Goal: Information Seeking & Learning: Learn about a topic

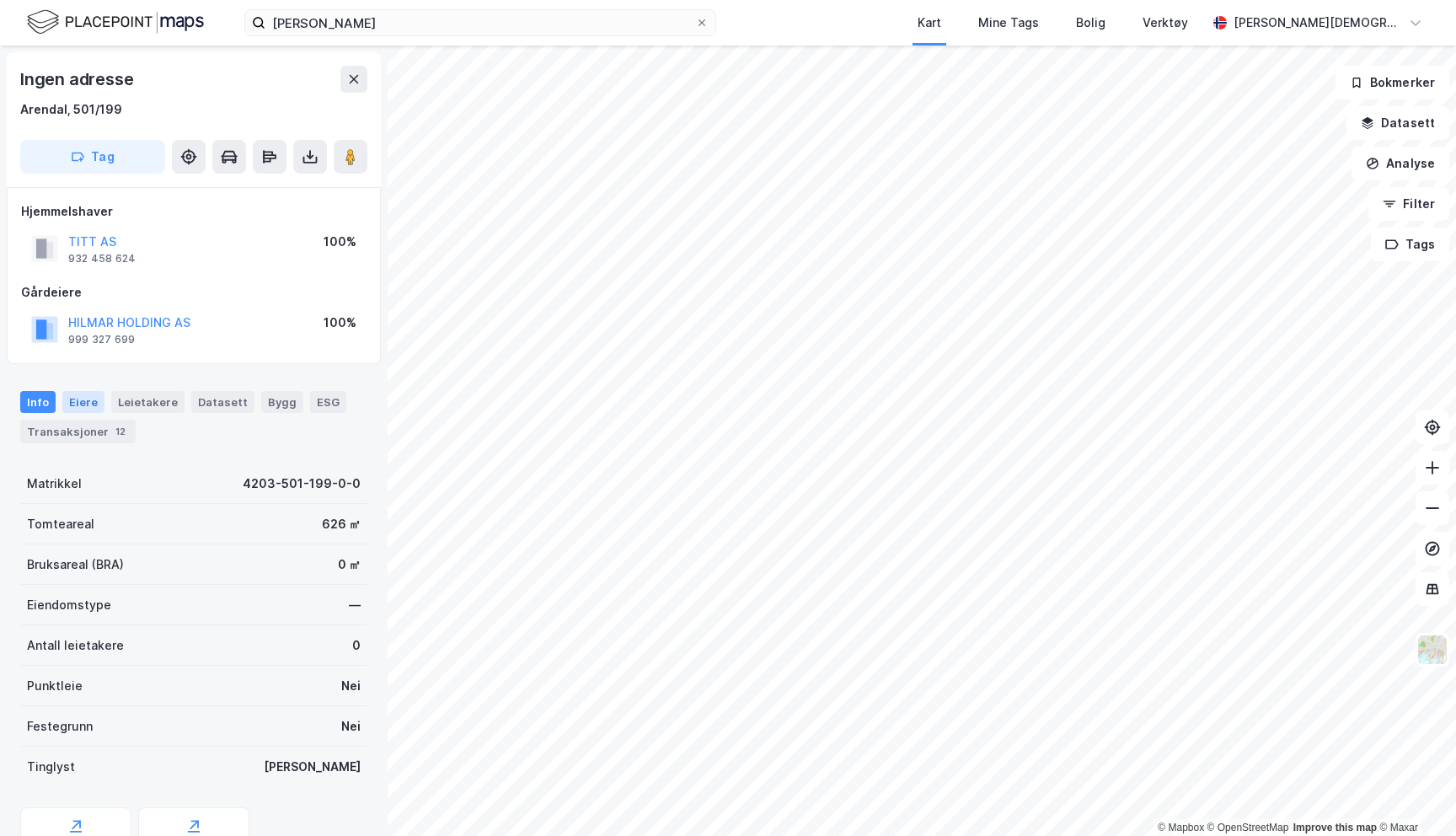
click at [79, 402] on div "Eiere" at bounding box center [84, 402] width 43 height 22
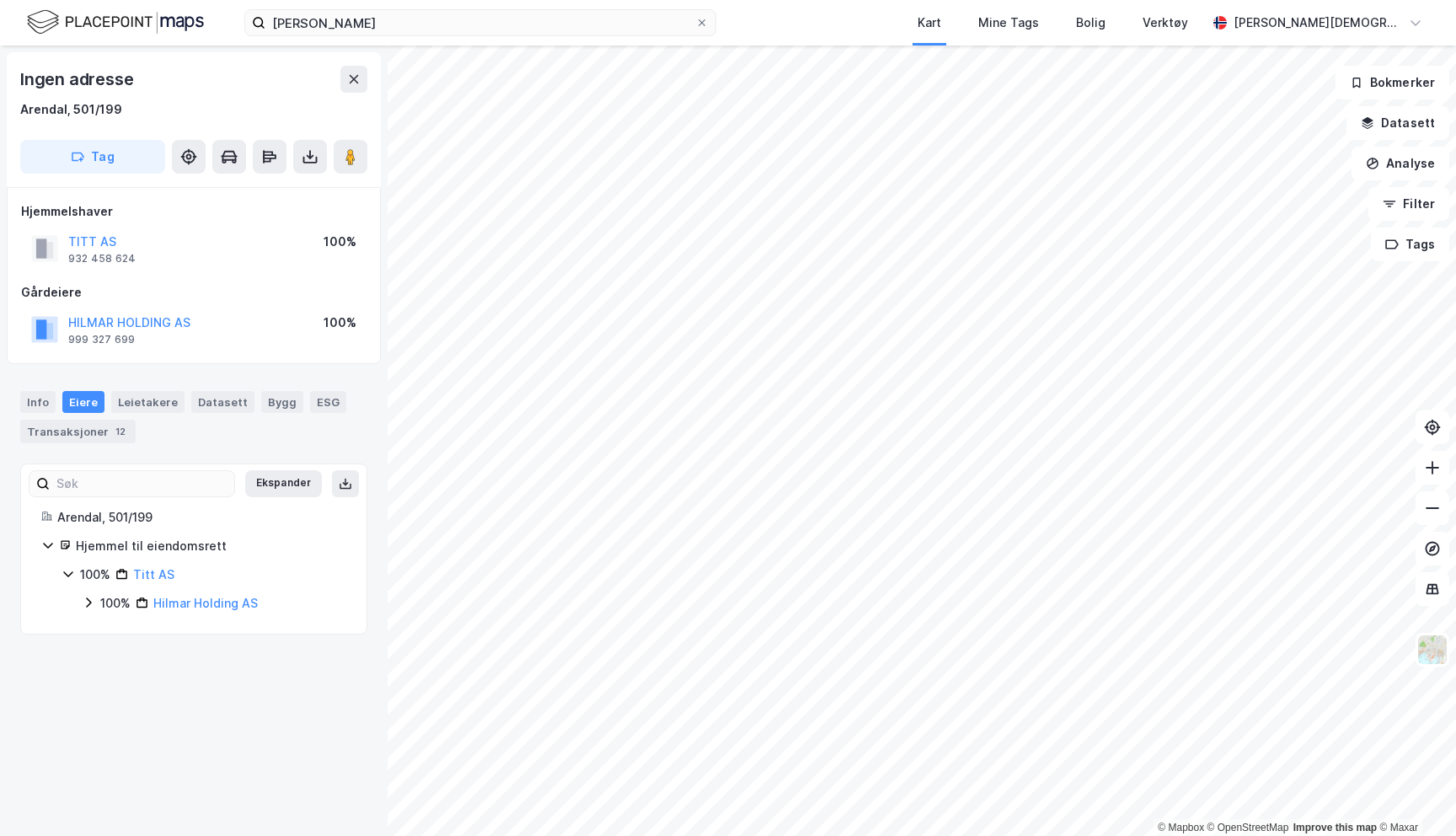
click at [102, 600] on div "100%" at bounding box center [115, 603] width 30 height 20
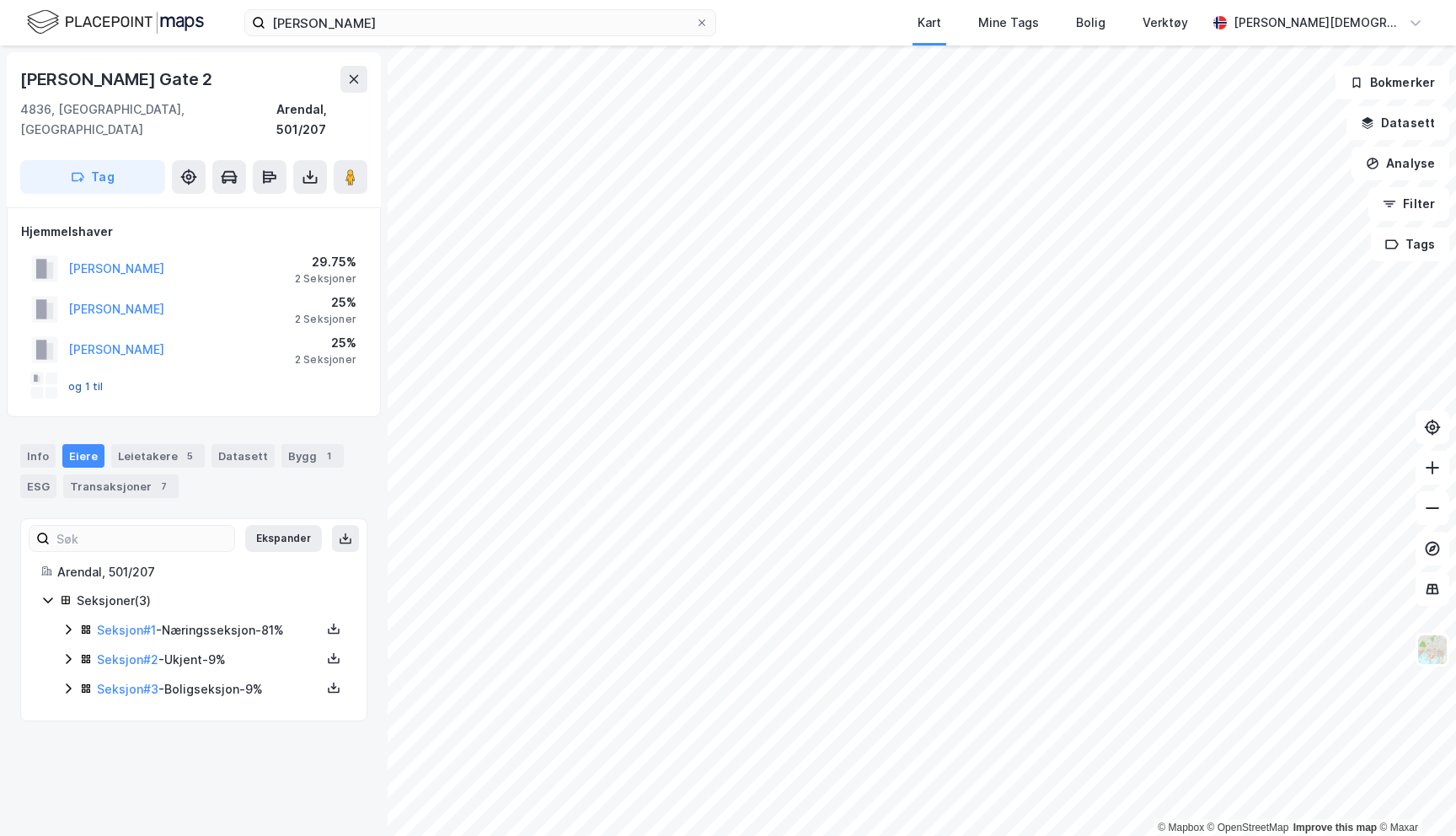
click at [0, 0] on button "og 1 til" at bounding box center [0, 0] width 0 height 0
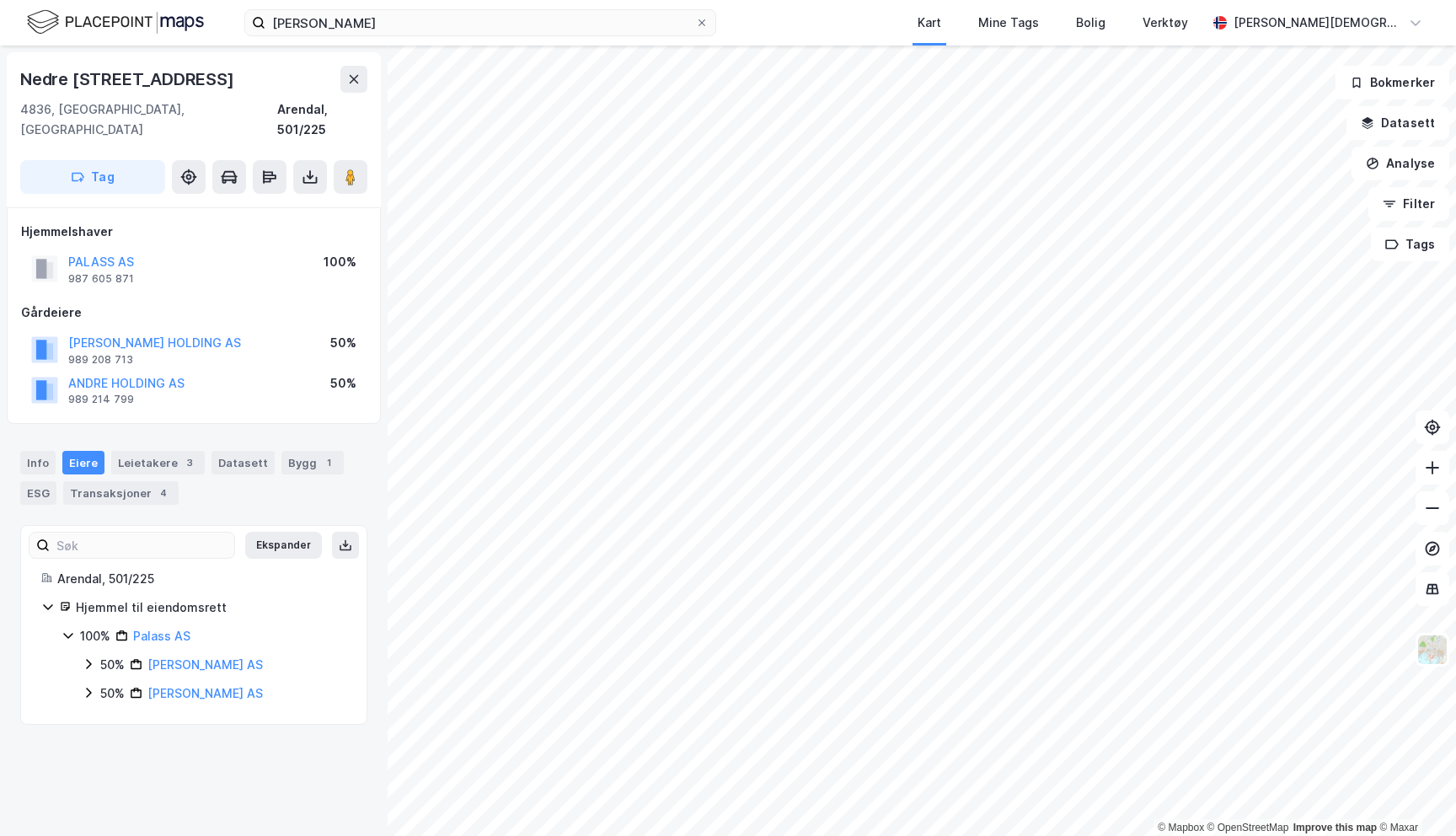
click at [101, 662] on div "50% Andre Holding AS 50% [PERSON_NAME] AS" at bounding box center [214, 679] width 265 height 49
click at [101, 657] on div "50% Andre Holding AS 50% [PERSON_NAME] AS" at bounding box center [214, 679] width 265 height 49
click at [100, 655] on div "50%" at bounding box center [112, 665] width 24 height 20
click at [104, 712] on div "50%" at bounding box center [112, 722] width 24 height 20
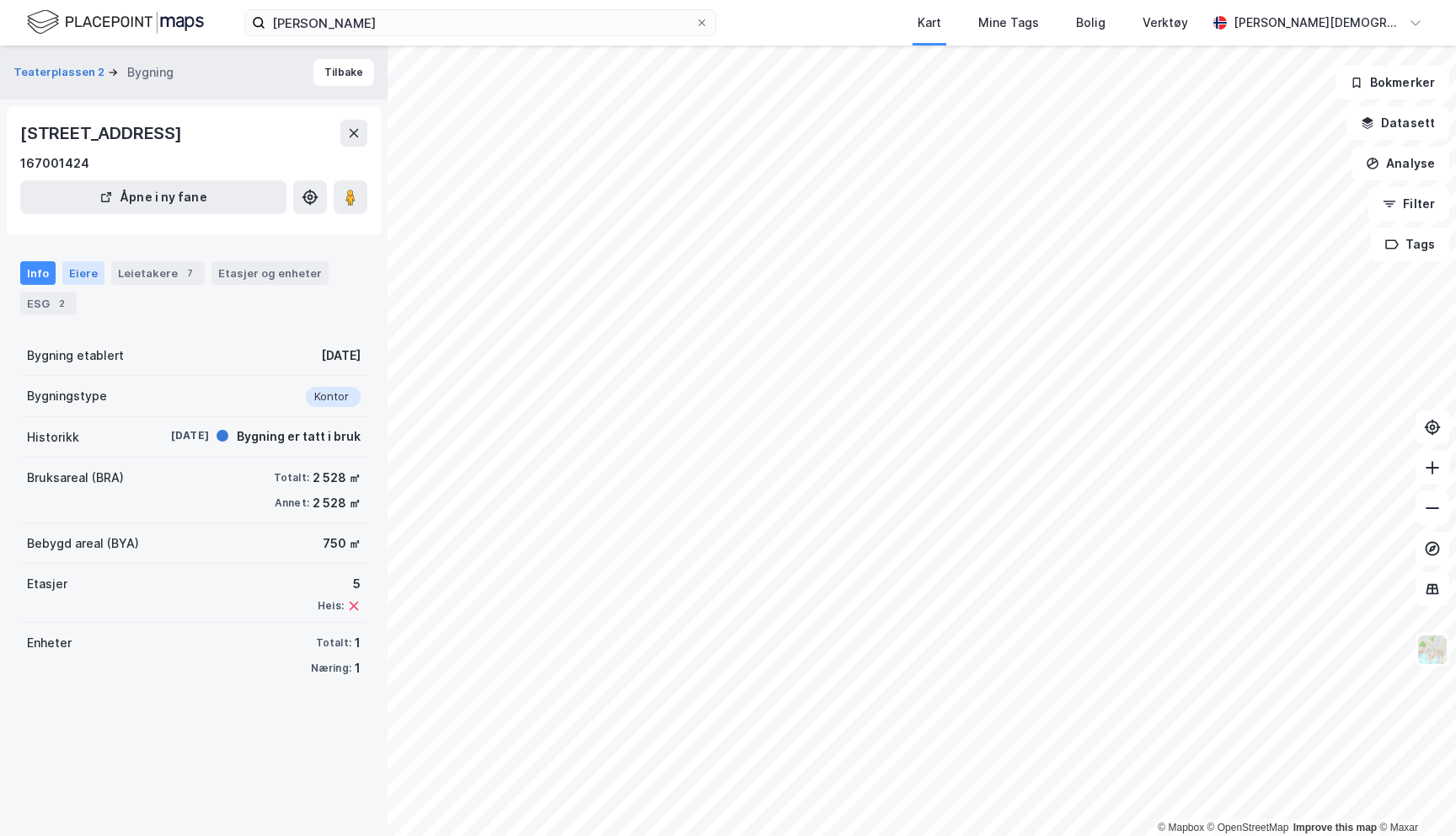
click at [76, 277] on div "Eiere" at bounding box center [84, 273] width 43 height 23
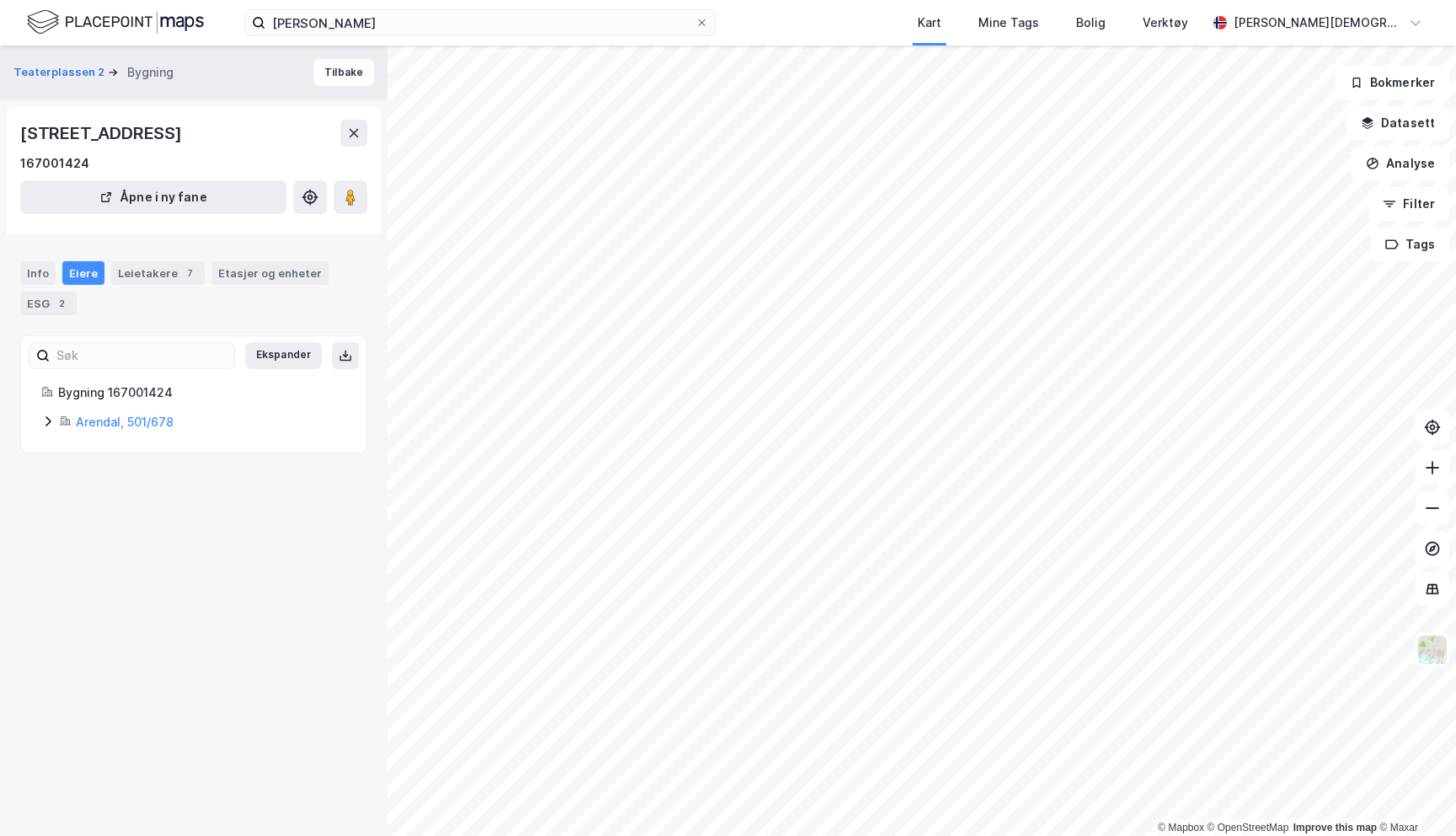
click at [56, 424] on div "Arendal, 501/678" at bounding box center [194, 422] width 305 height 20
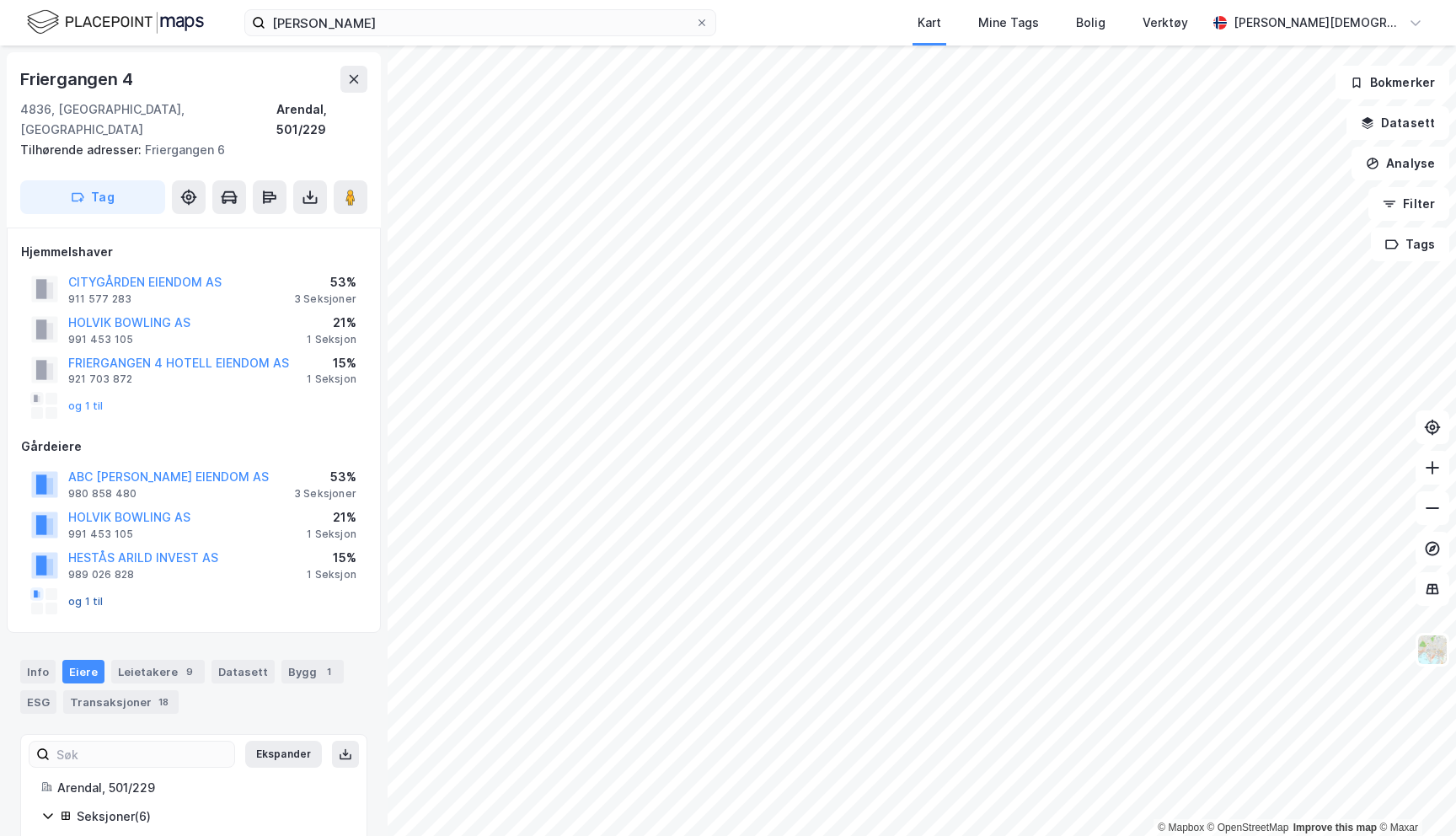
click at [0, 0] on button "og 1 til" at bounding box center [0, 0] width 0 height 0
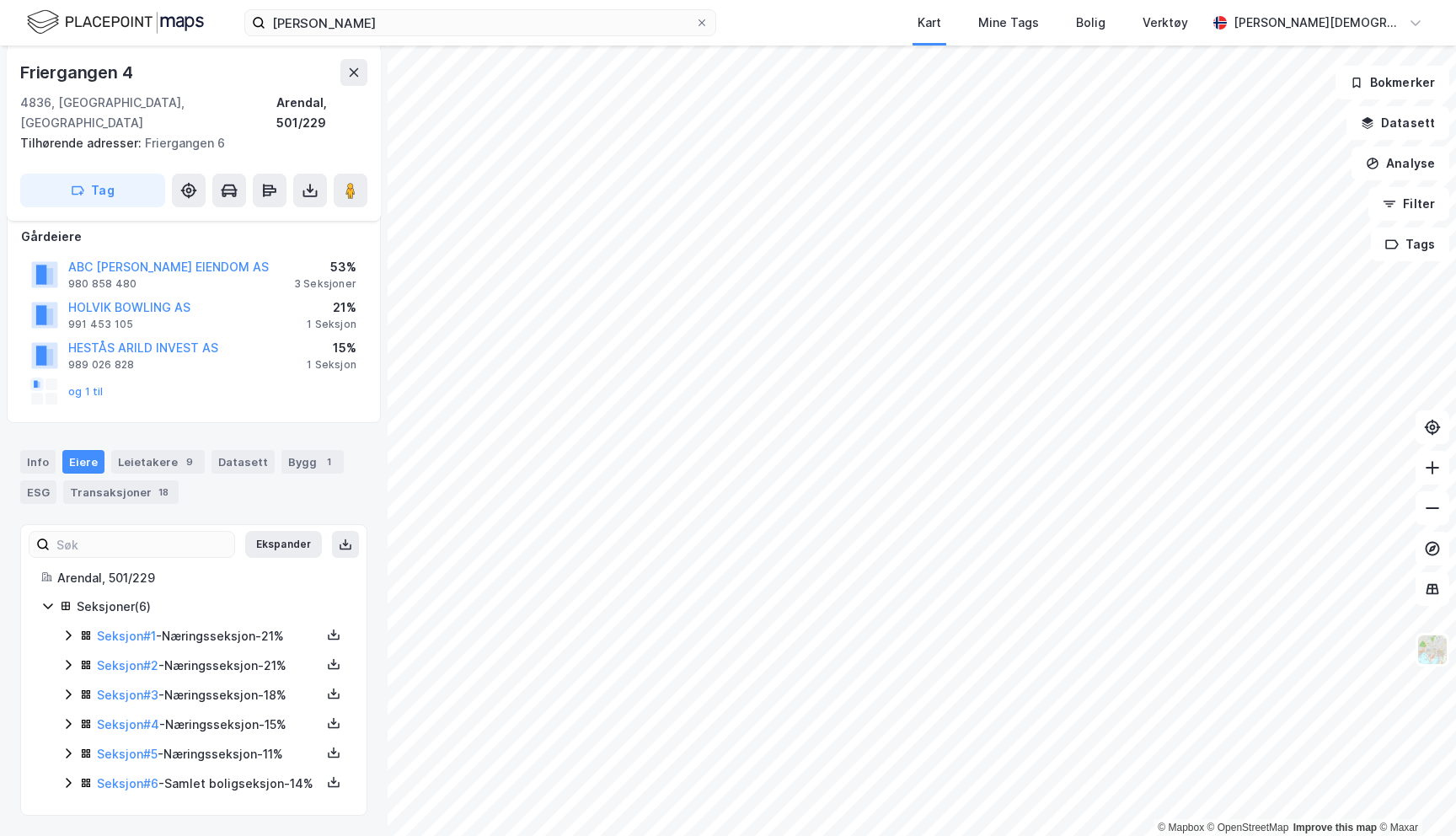
click at [72, 629] on icon at bounding box center [69, 636] width 14 height 14
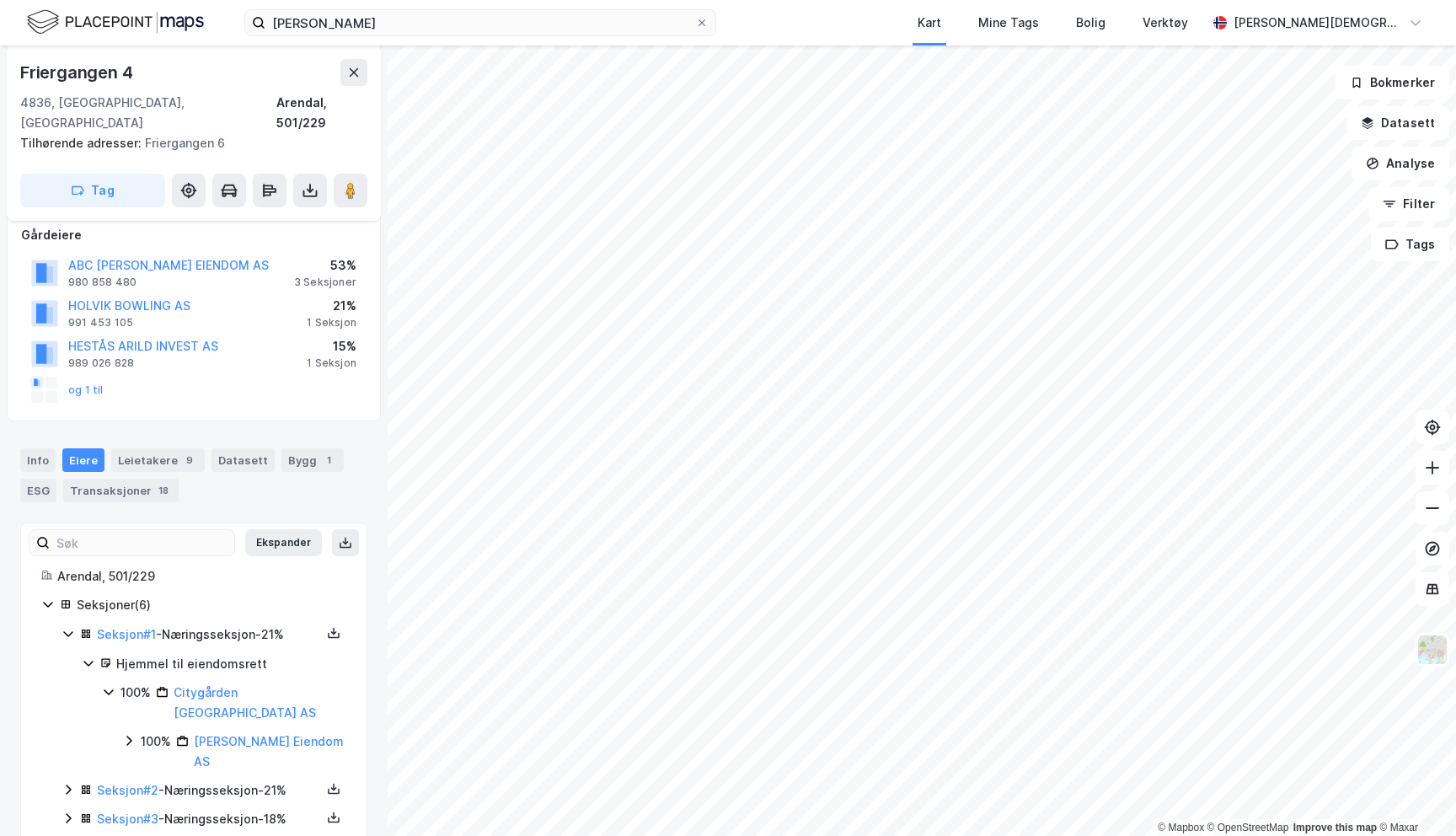
click at [72, 627] on icon at bounding box center [69, 634] width 14 height 14
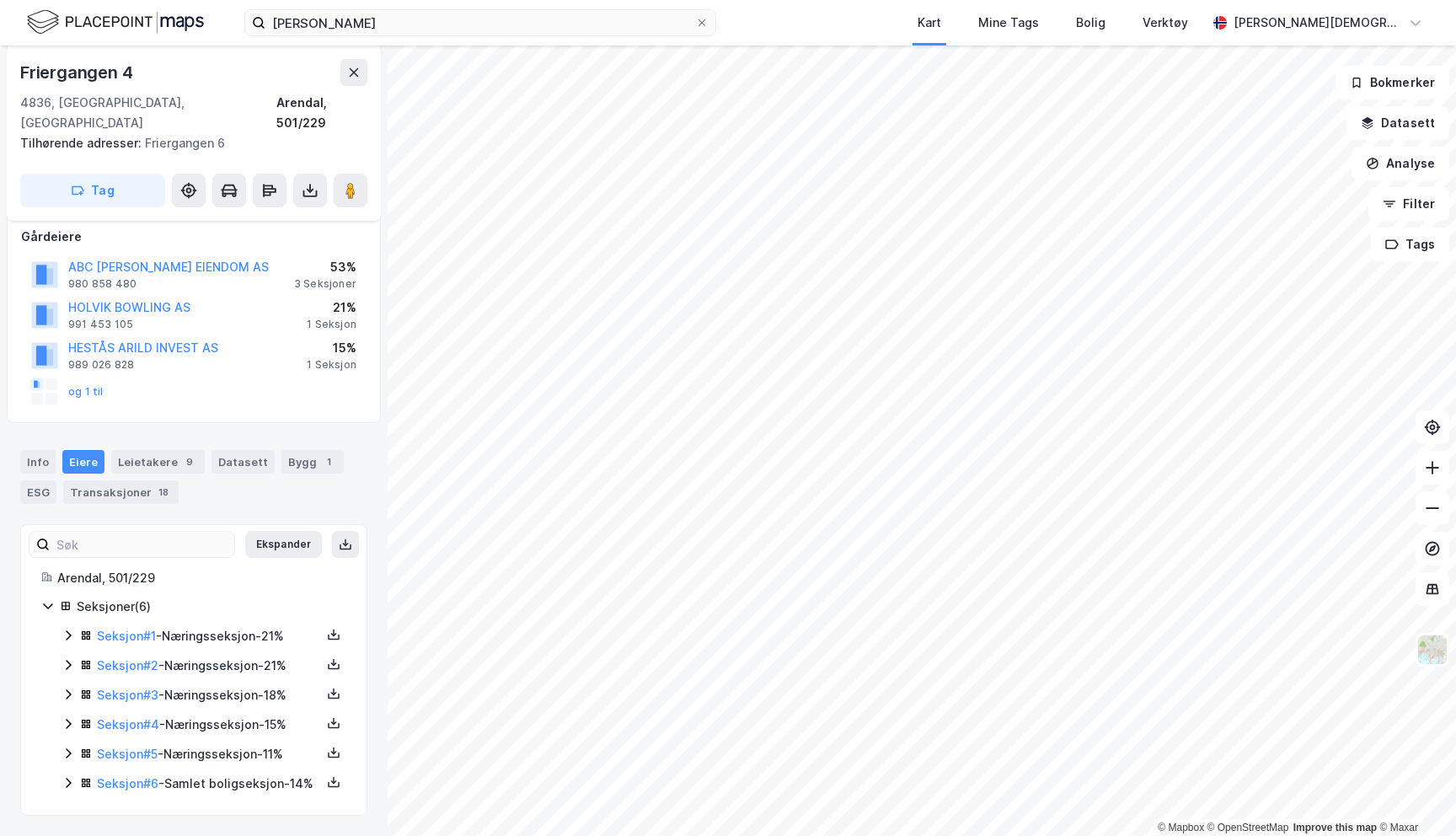
scroll to position [0, 0]
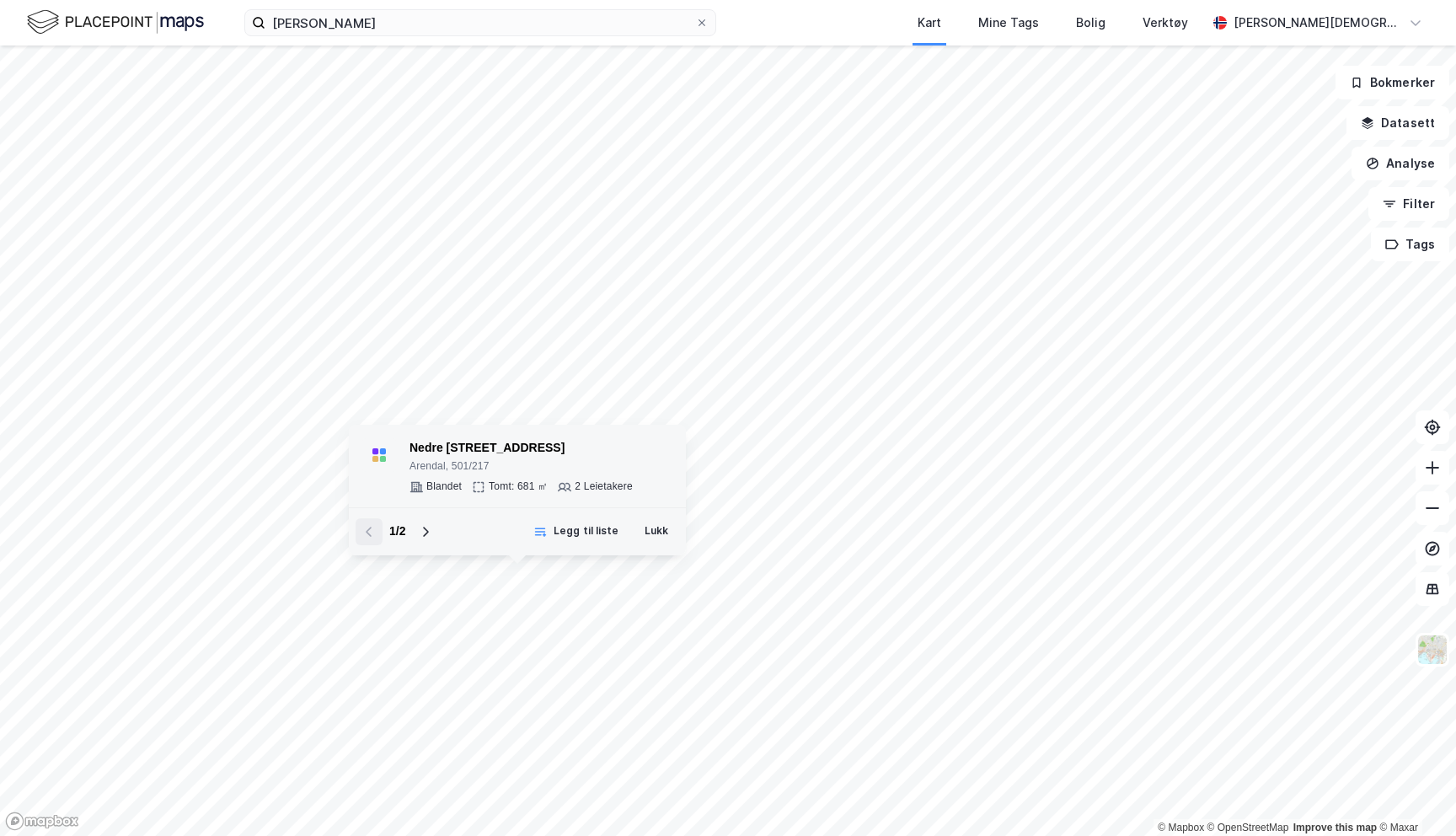
click at [526, 478] on div "Nedre [STREET_ADDRESS] Tomt: 681 ㎡ 2 Leietakere" at bounding box center [521, 467] width 223 height 56
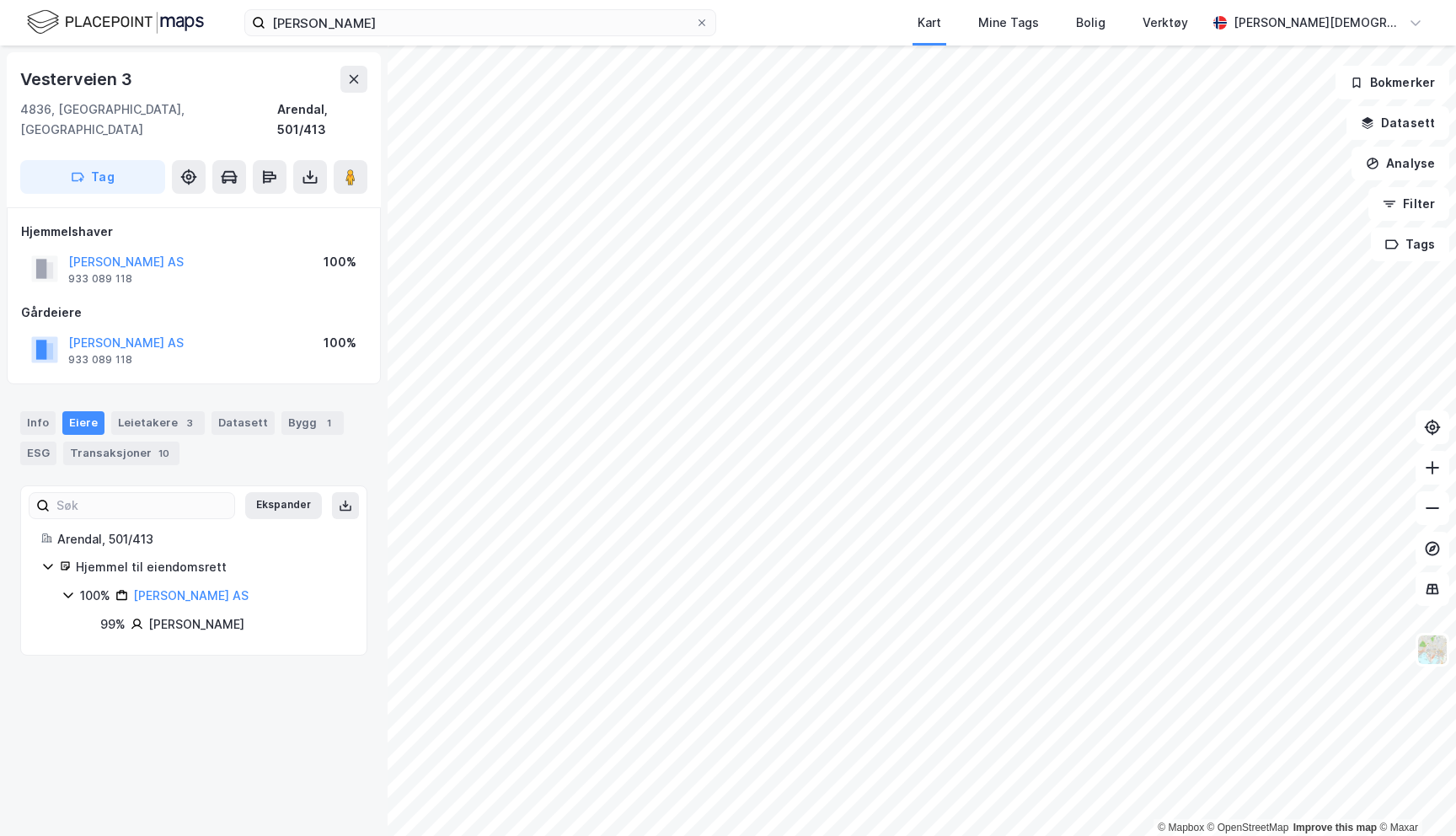
click at [147, 442] on div "Transaksjoner 10" at bounding box center [121, 453] width 116 height 23
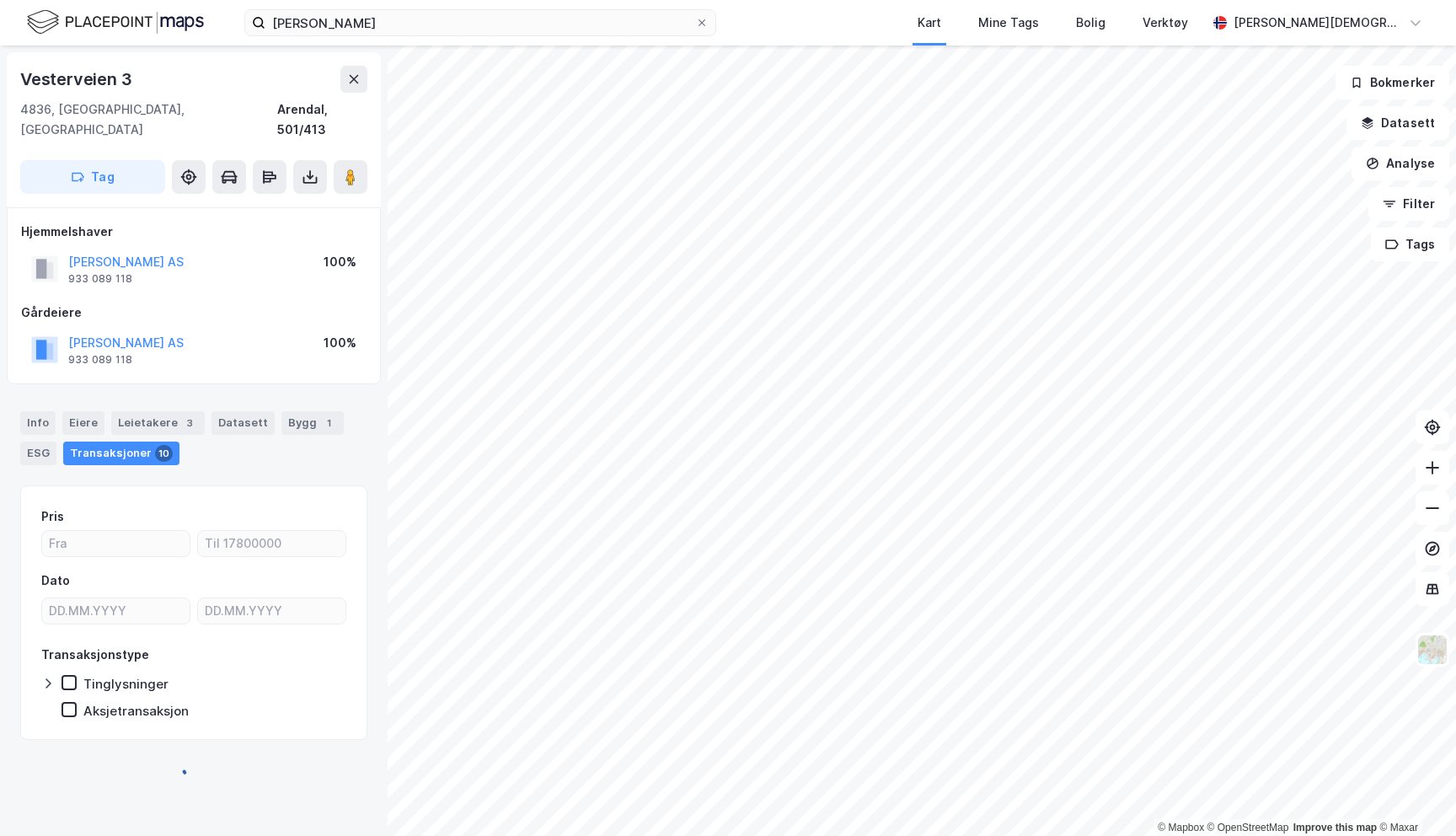
click at [147, 414] on div "Info [PERSON_NAME] 3 Datasett Bygg 1 ESG Transaksjoner 10" at bounding box center [193, 439] width 347 height 54
click at [149, 412] on div "Leietakere 3" at bounding box center [157, 423] width 94 height 23
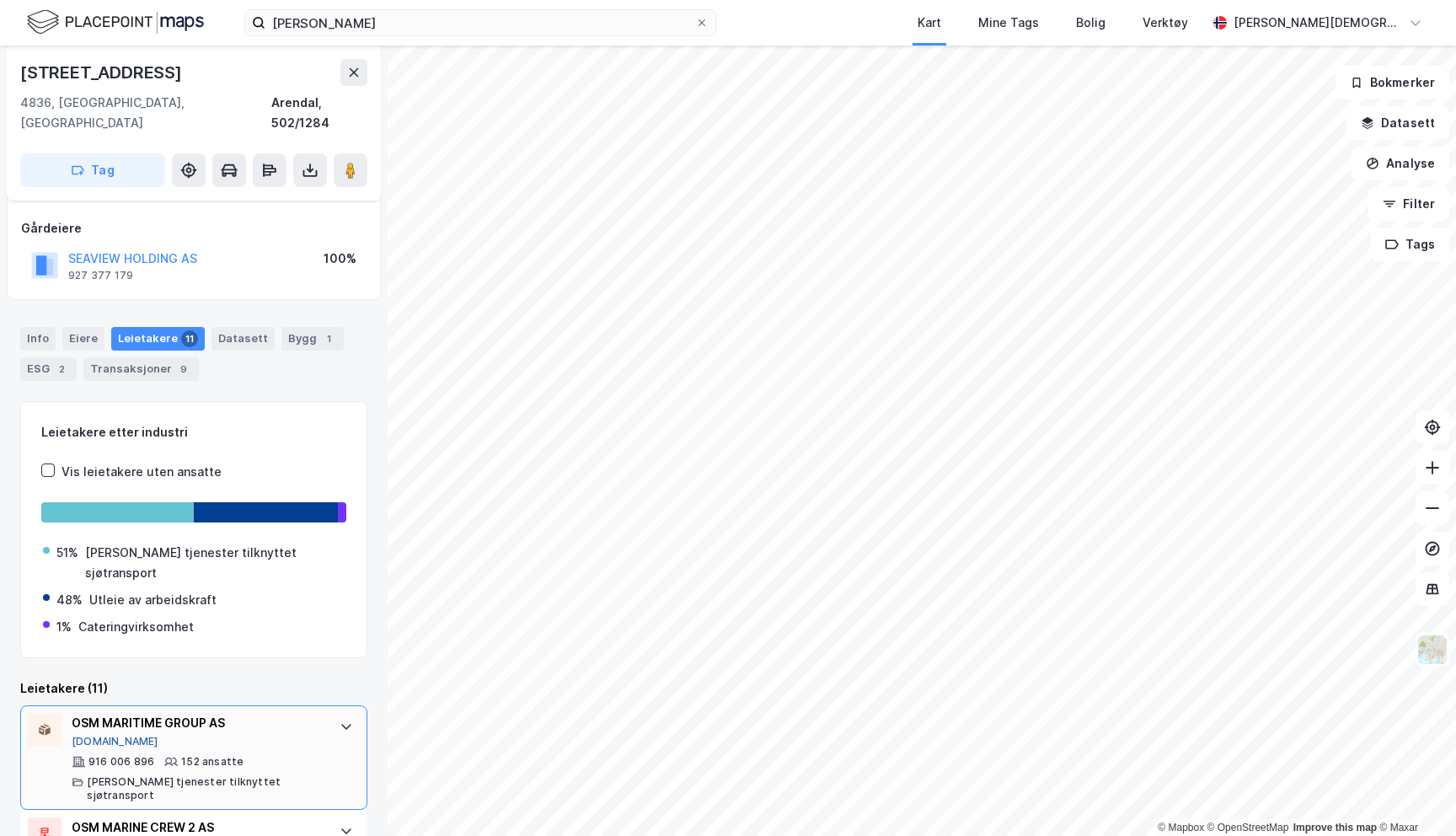
scroll to position [59, 0]
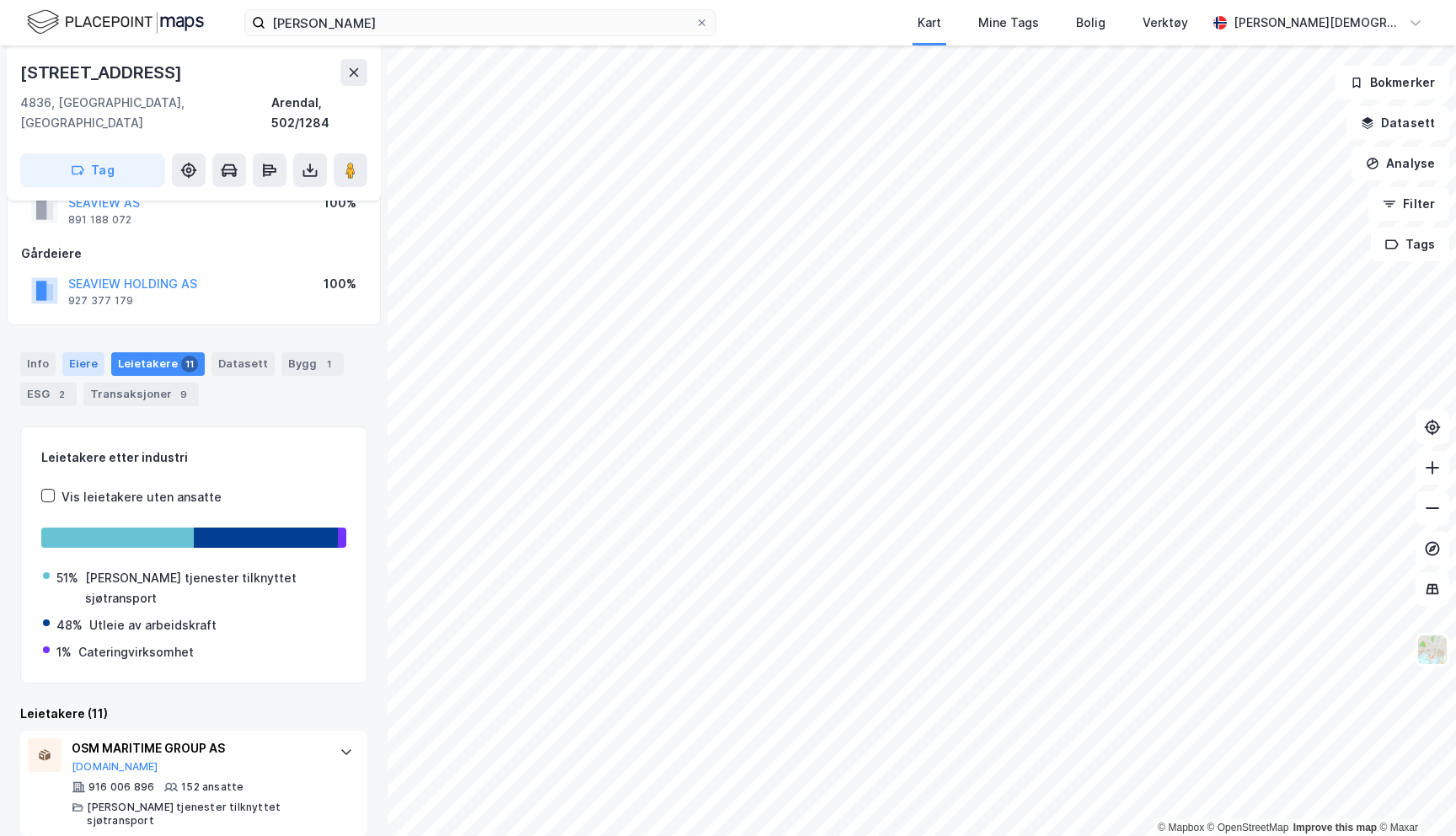
click at [89, 353] on div "Eiere" at bounding box center [84, 364] width 43 height 23
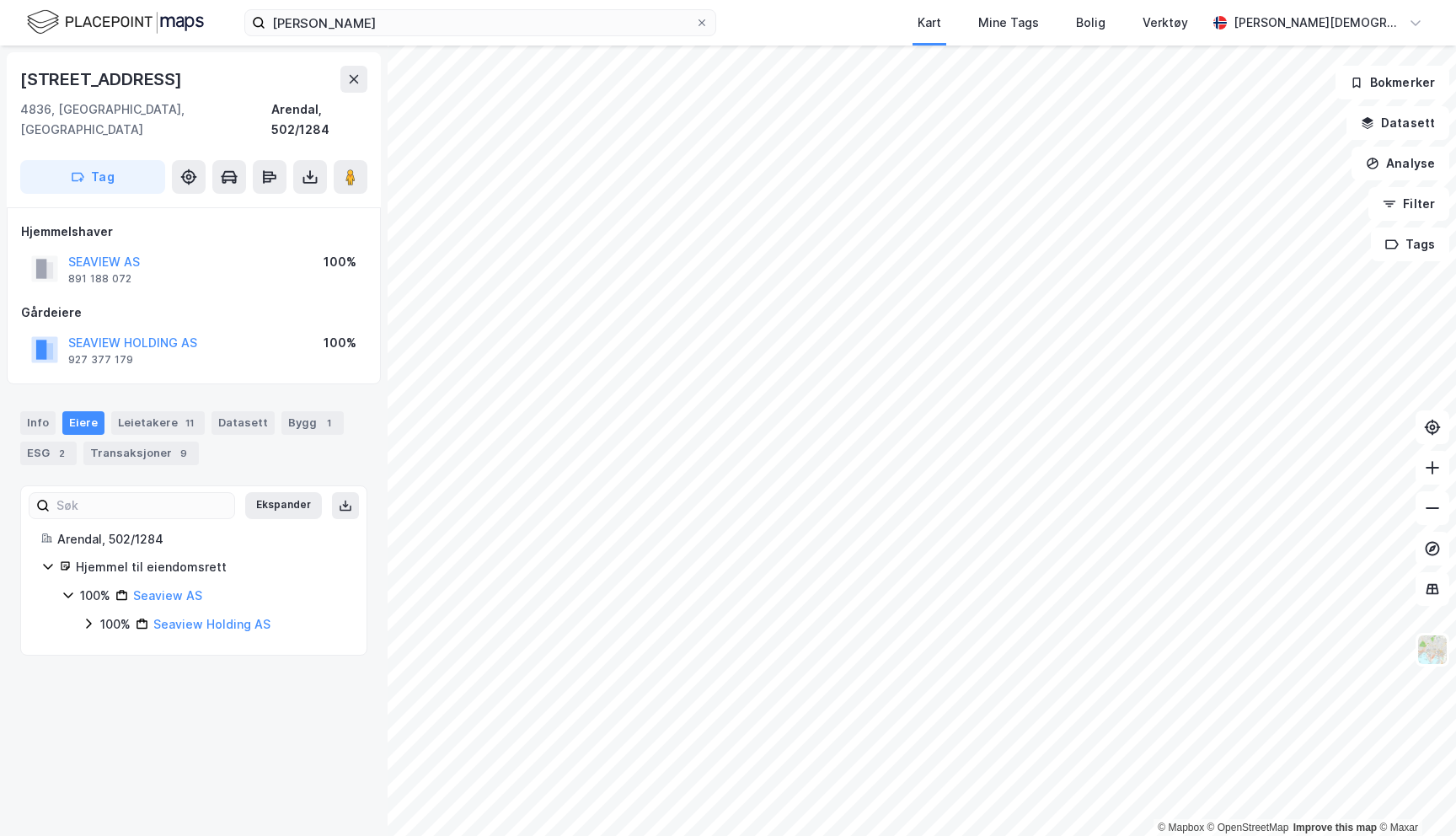
click at [122, 615] on div "100%" at bounding box center [115, 624] width 30 height 20
click at [764, 0] on html "bohus arendal Kart Mine Tags Bolig Verktøy [PERSON_NAME] © Mapbox © OpenStreetM…" at bounding box center [728, 418] width 1456 height 836
click at [115, 615] on div "100%" at bounding box center [115, 624] width 30 height 20
click at [126, 644] on div "100%" at bounding box center [135, 653] width 30 height 20
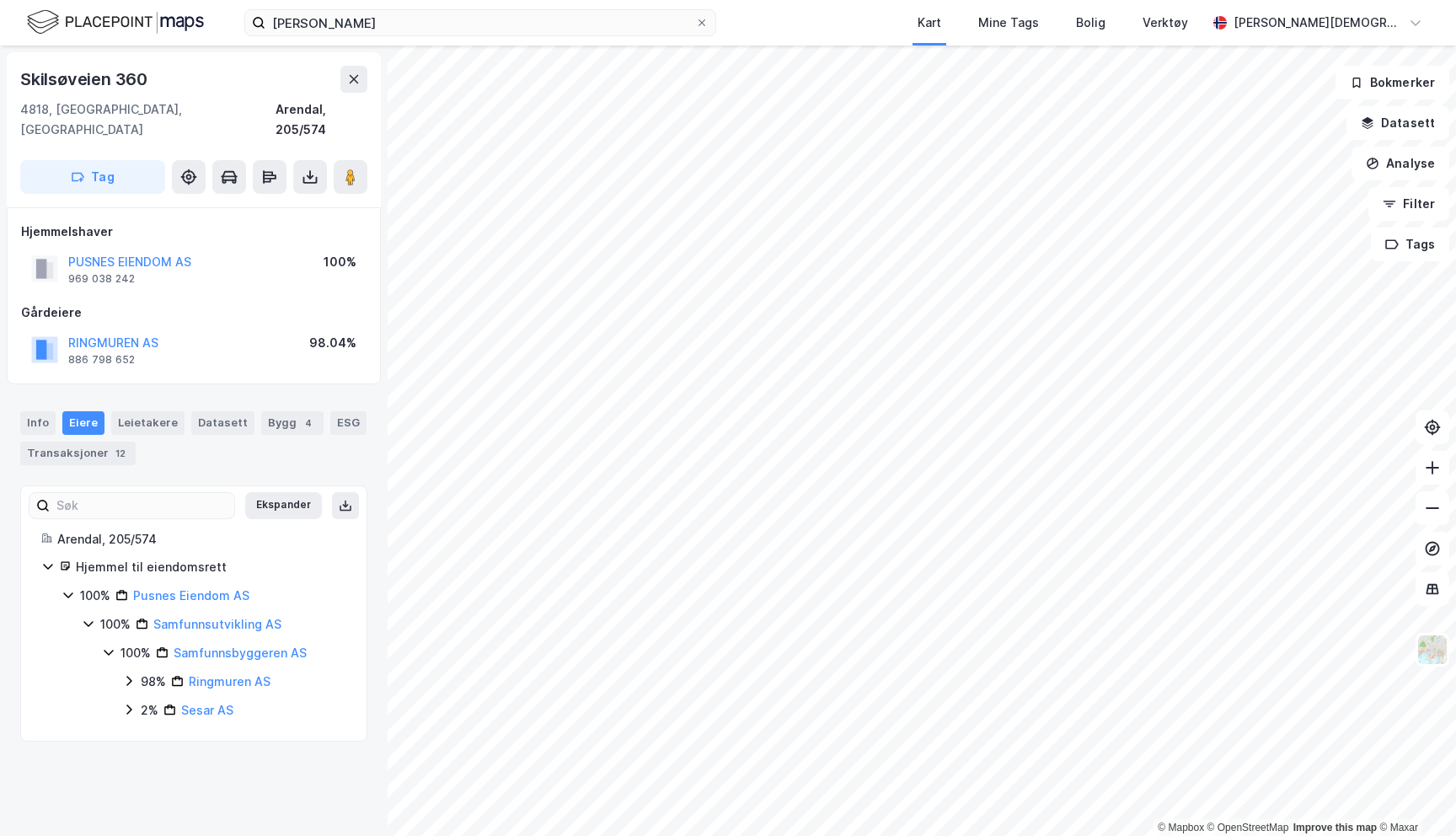
click at [131, 701] on div "2% Sesar AS" at bounding box center [234, 710] width 224 height 20
click at [137, 677] on div "98% Ringmuren AS 2% Sesar AS" at bounding box center [234, 696] width 224 height 49
click at [137, 701] on div "2% Sesar AS" at bounding box center [234, 710] width 224 height 20
click at [959, 456] on div "© Mapbox © OpenStreetMap Improve this map © [STREET_ADDRESS] Tag Hjemmelshaver …" at bounding box center [728, 441] width 1456 height 791
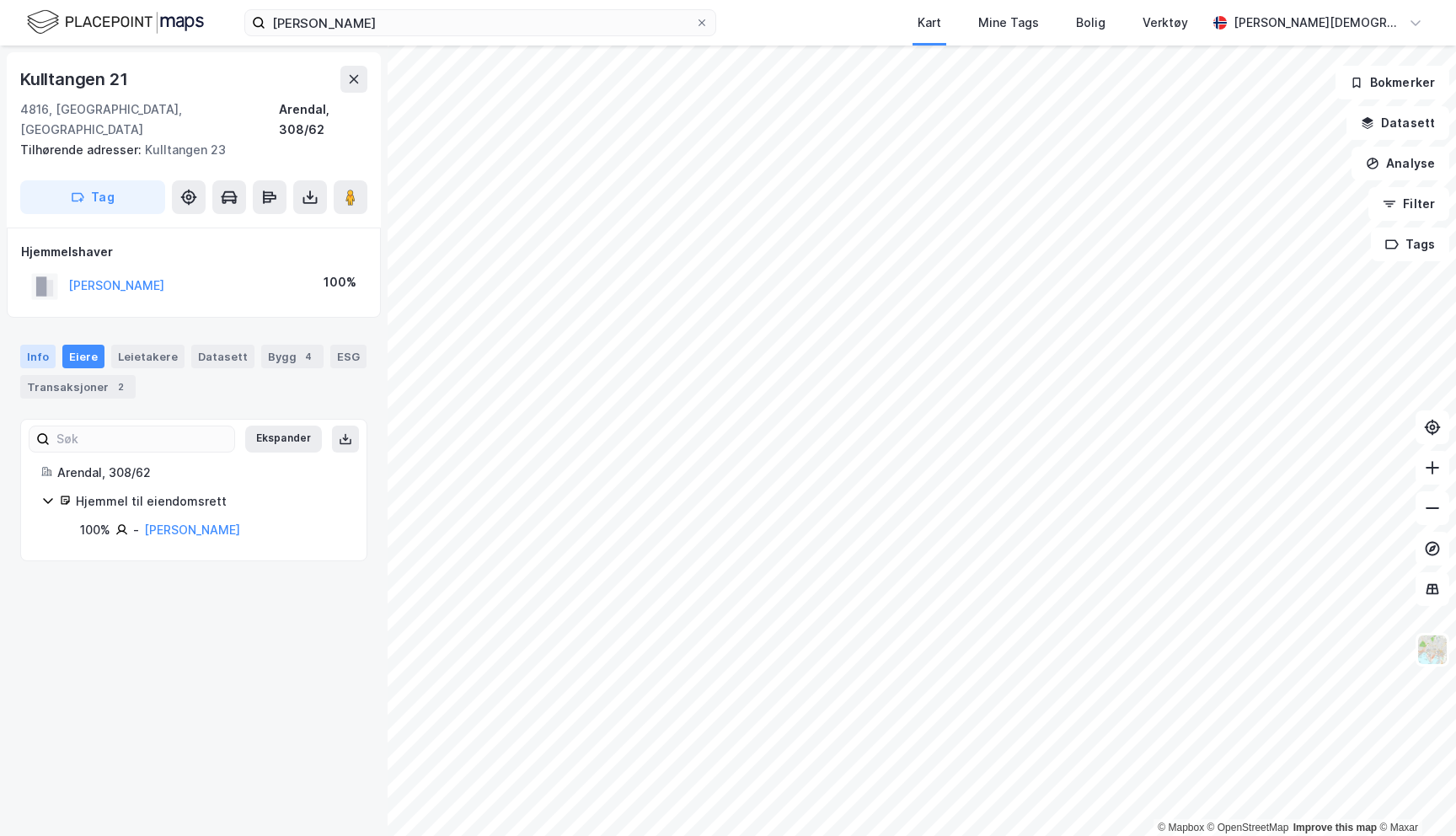
click at [36, 345] on div "Info" at bounding box center [38, 357] width 36 height 23
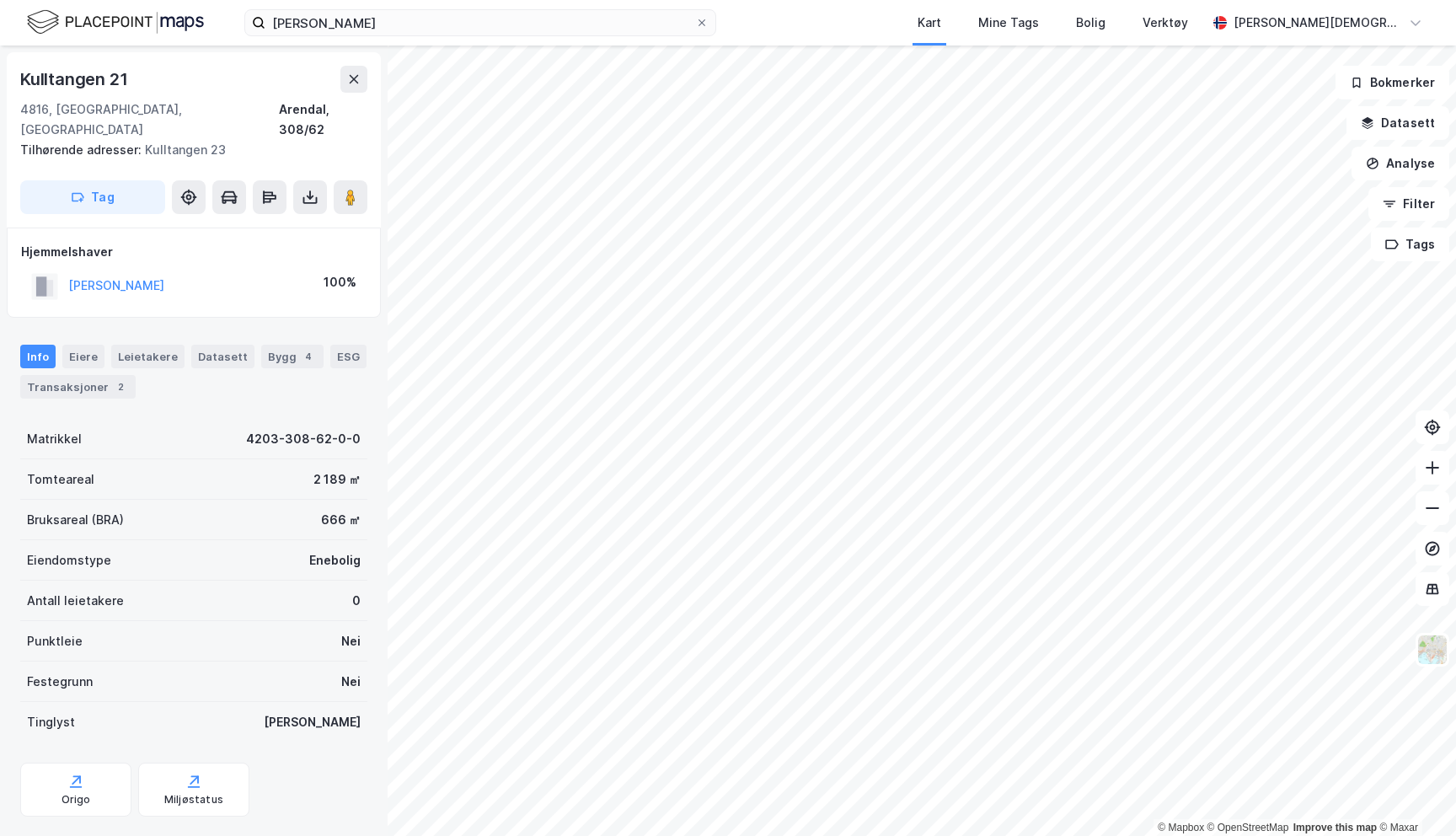
scroll to position [14, 0]
